Goal: Book appointment/travel/reservation

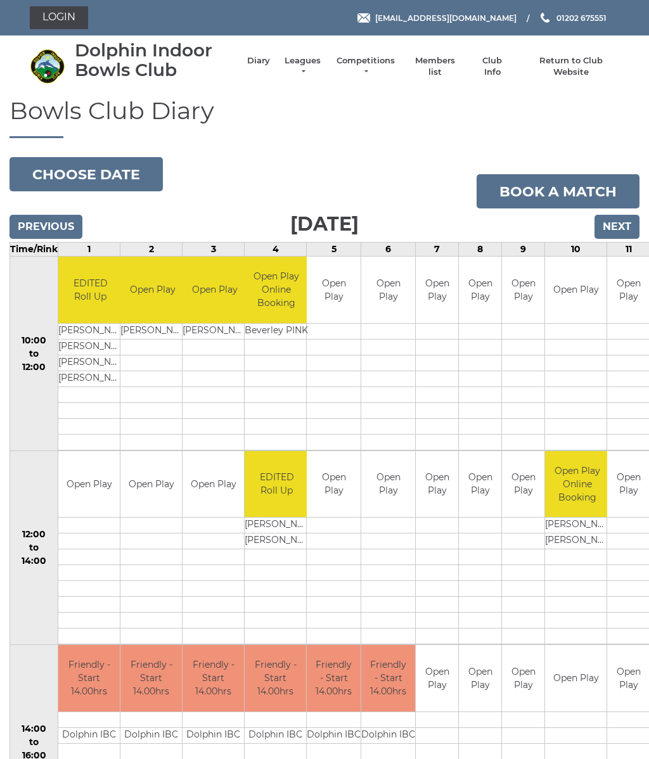
click at [33, 230] on input "Previous" at bounding box center [46, 227] width 73 height 24
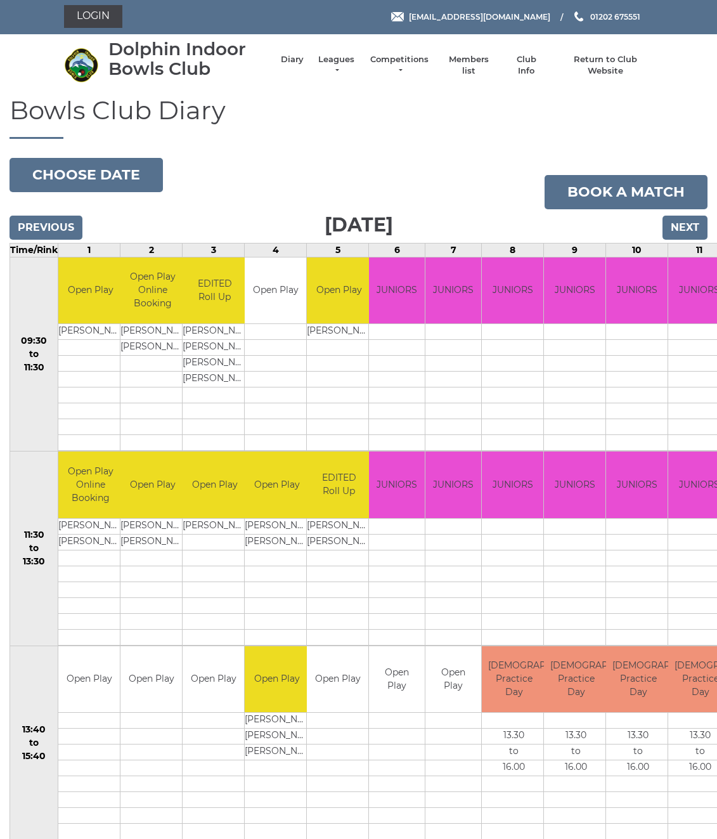
scroll to position [2, 0]
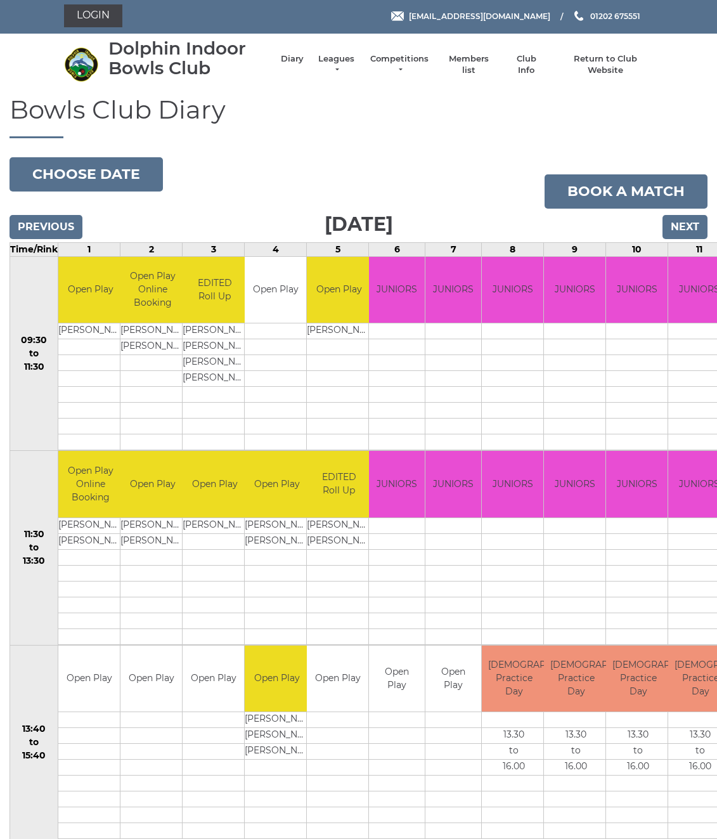
click at [29, 228] on input "Previous" at bounding box center [46, 227] width 73 height 24
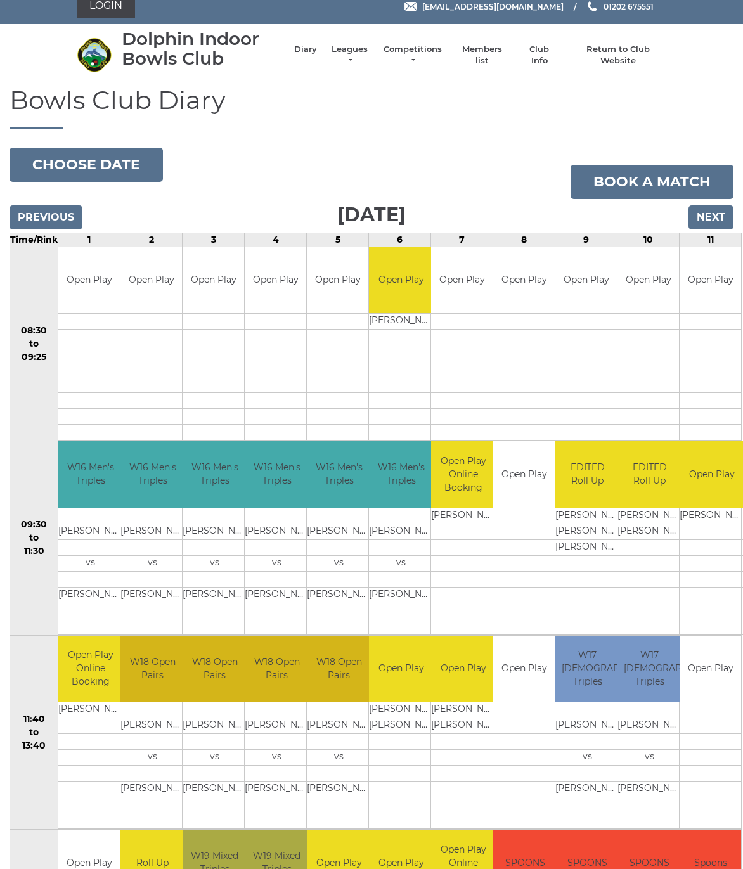
scroll to position [11, 0]
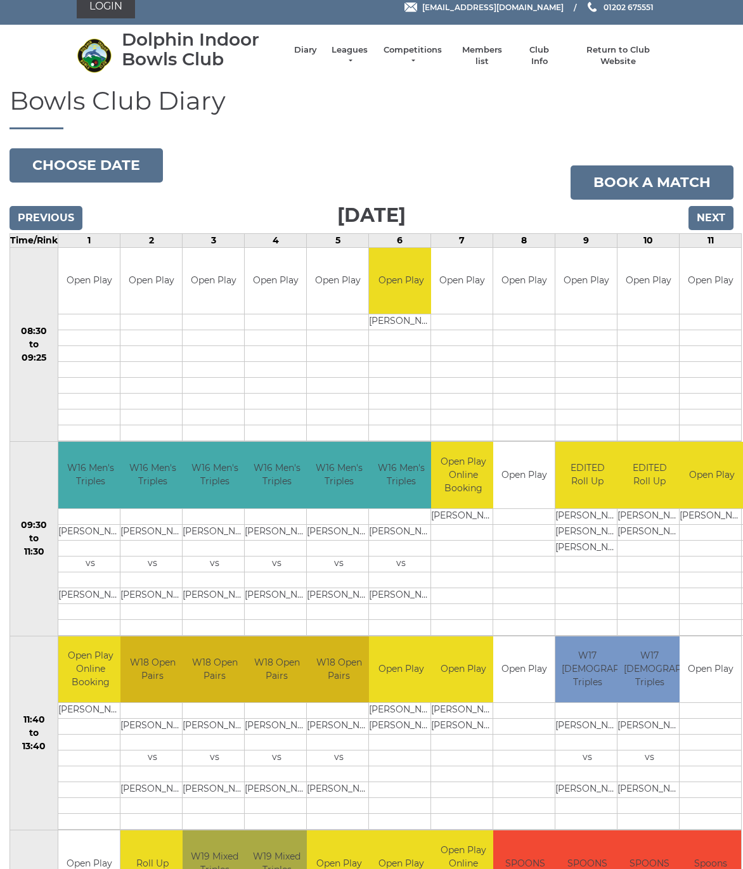
click at [33, 217] on input "Previous" at bounding box center [46, 218] width 73 height 24
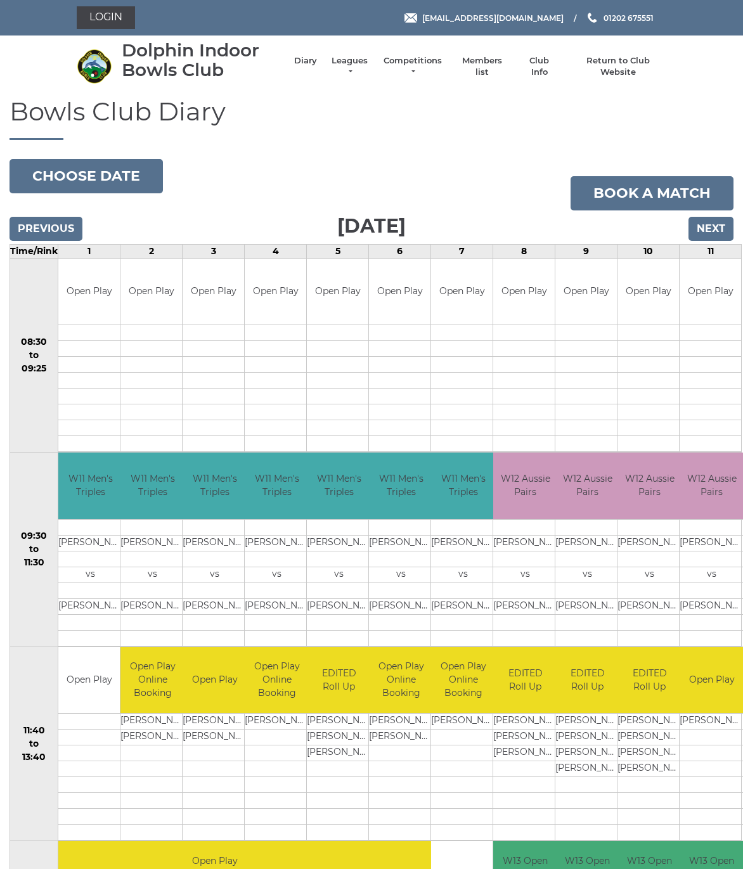
click at [25, 238] on input "Previous" at bounding box center [46, 229] width 73 height 24
